Goal: Check status: Check status

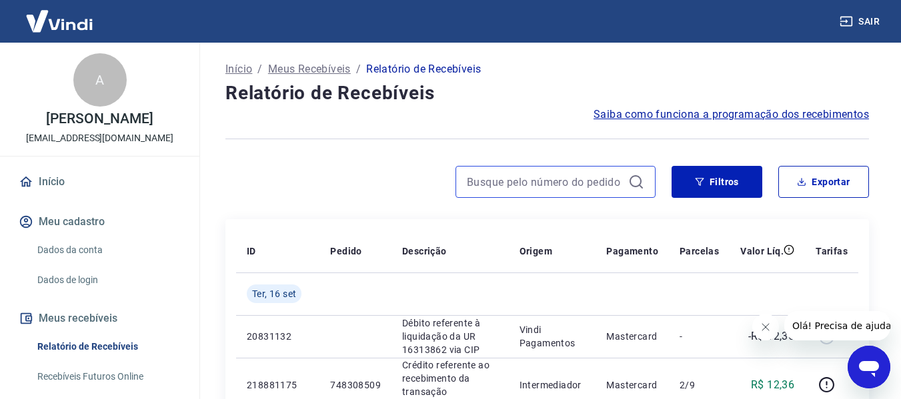
click at [495, 179] on input at bounding box center [545, 182] width 156 height 20
paste input "748308509"
type input "748308509"
click at [635, 180] on icon at bounding box center [636, 182] width 16 height 16
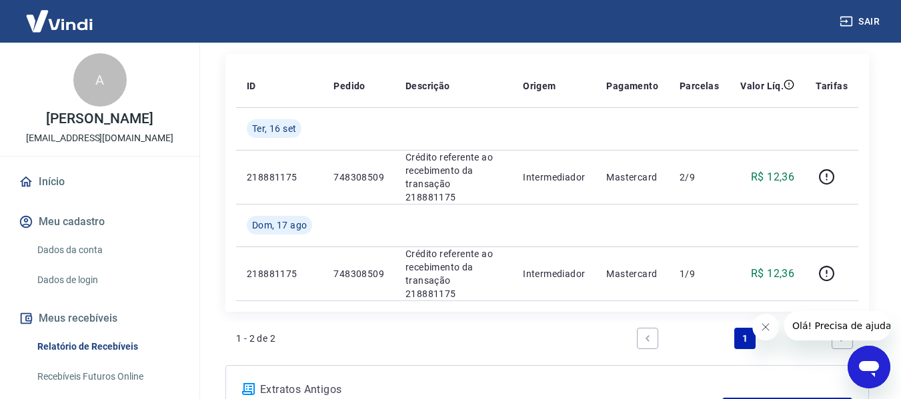
scroll to position [200, 0]
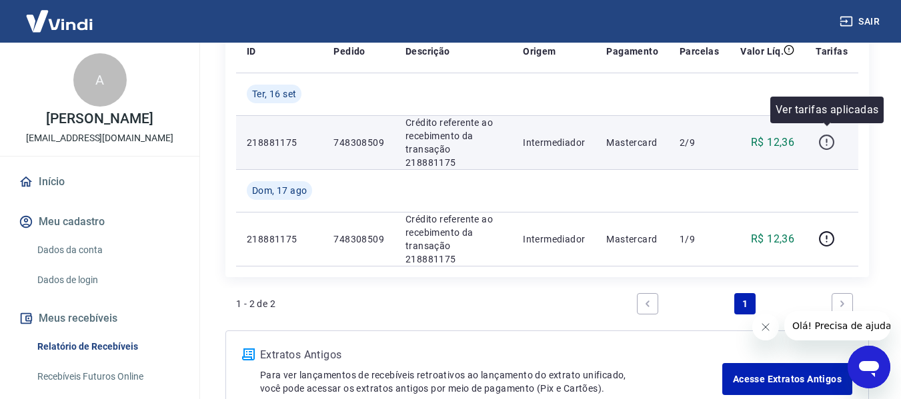
click at [831, 141] on icon "button" at bounding box center [826, 142] width 15 height 15
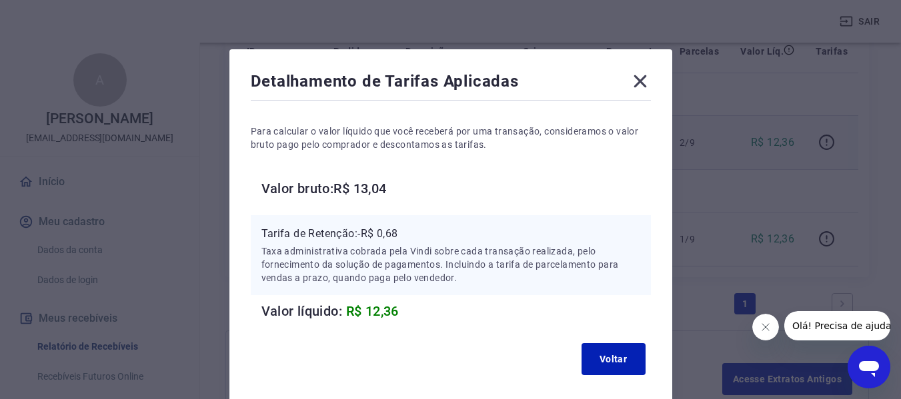
scroll to position [0, 0]
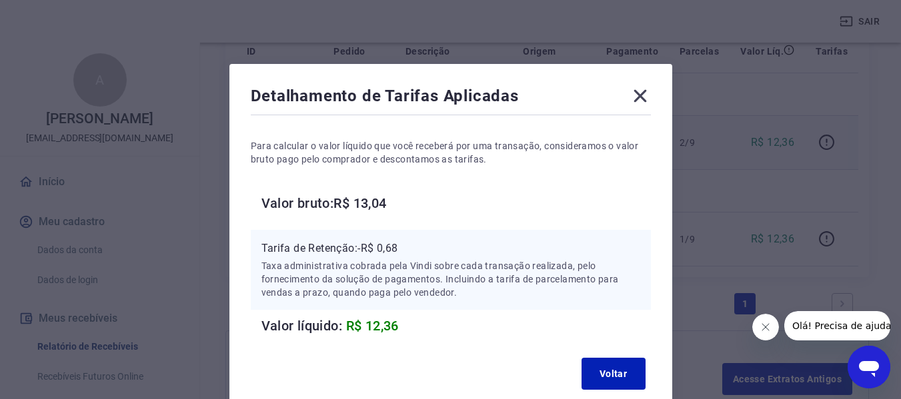
click at [641, 98] on icon at bounding box center [639, 96] width 13 height 13
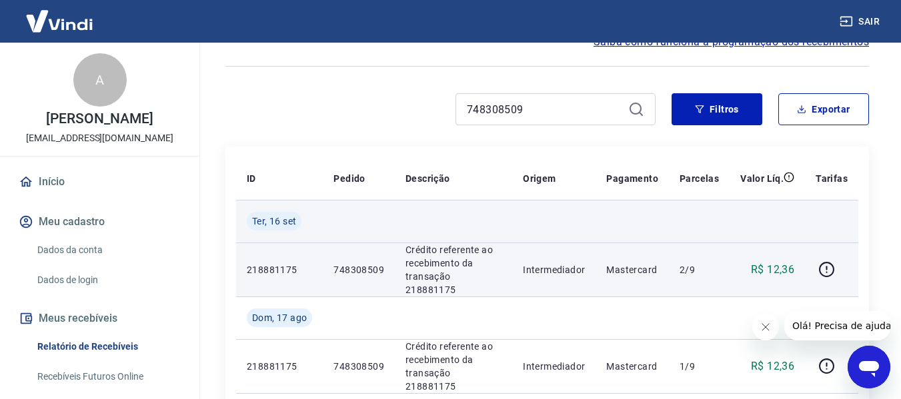
scroll to position [67, 0]
